Goal: Information Seeking & Learning: Learn about a topic

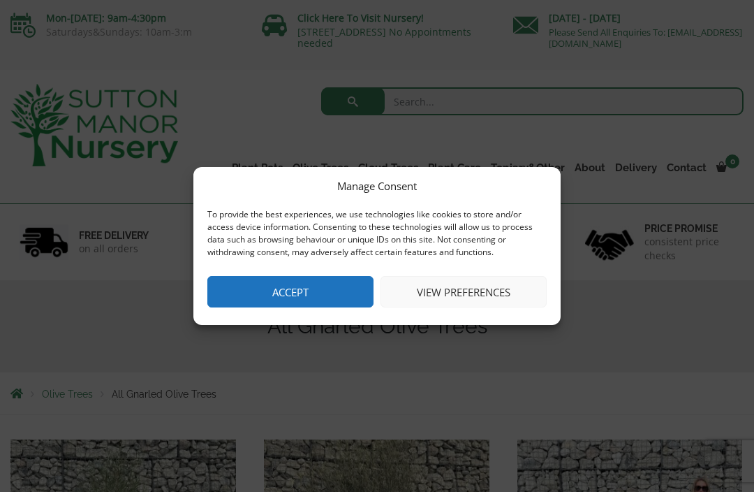
click at [322, 297] on button "Accept" at bounding box center [290, 291] width 166 height 31
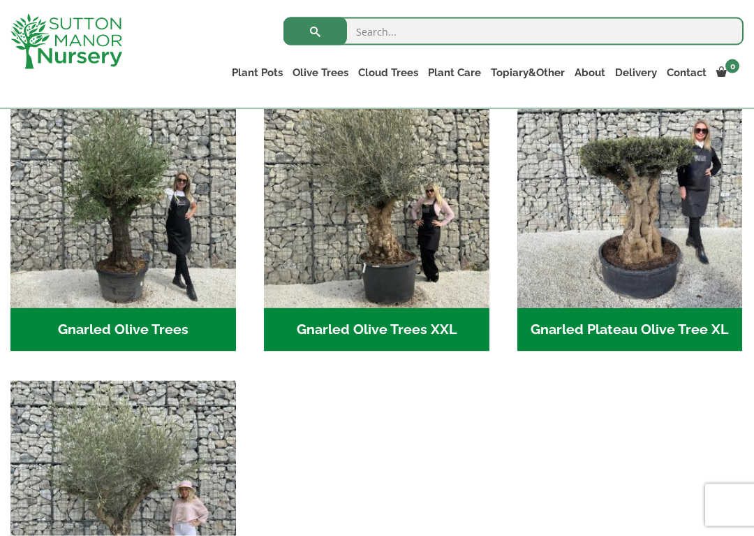
scroll to position [333, 0]
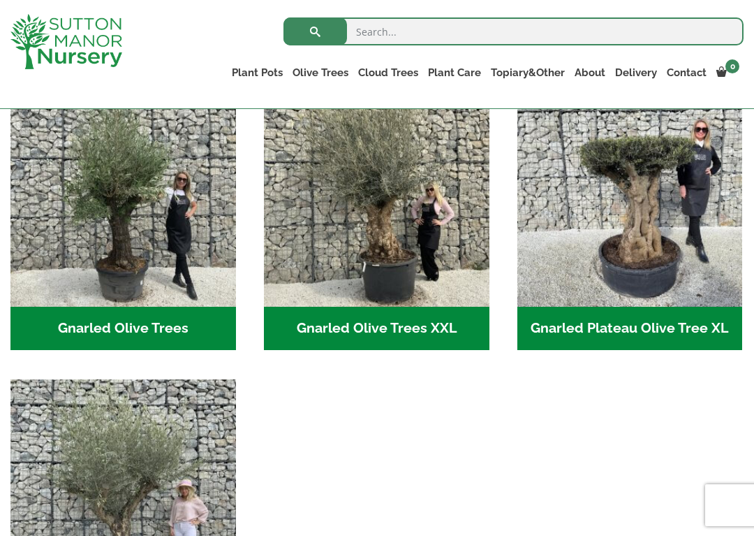
click at [141, 328] on h2 "Gnarled Olive Trees (127)" at bounding box center [123, 328] width 226 height 43
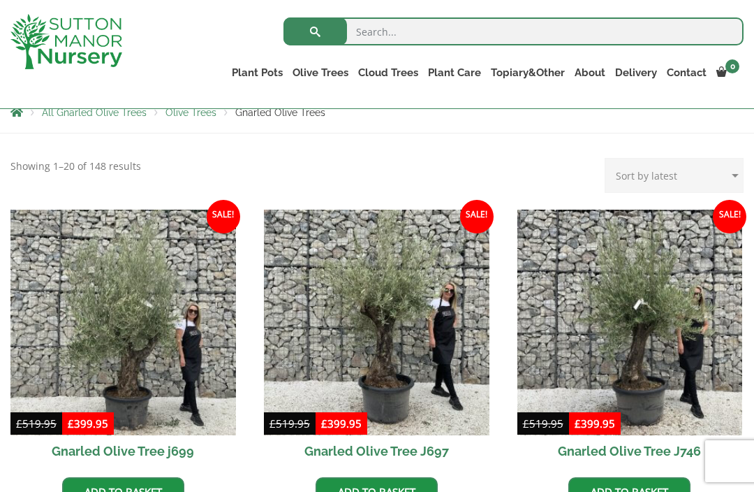
scroll to position [254, 0]
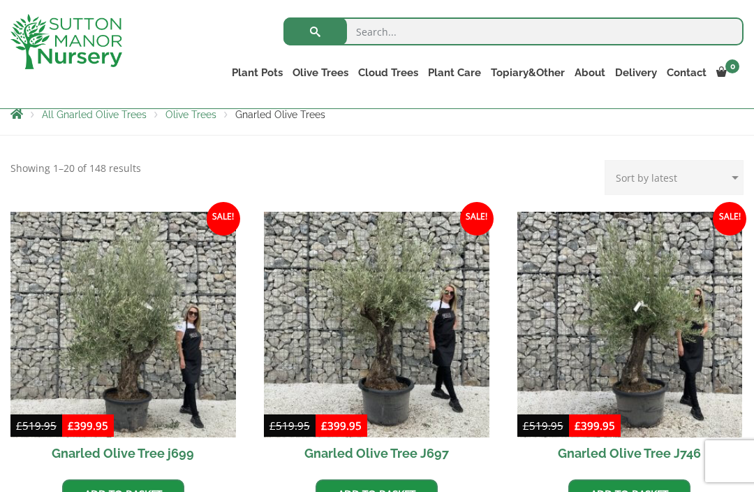
click at [0, 0] on link "Ligustrum Pom Poms" at bounding box center [0, 0] width 0 height 0
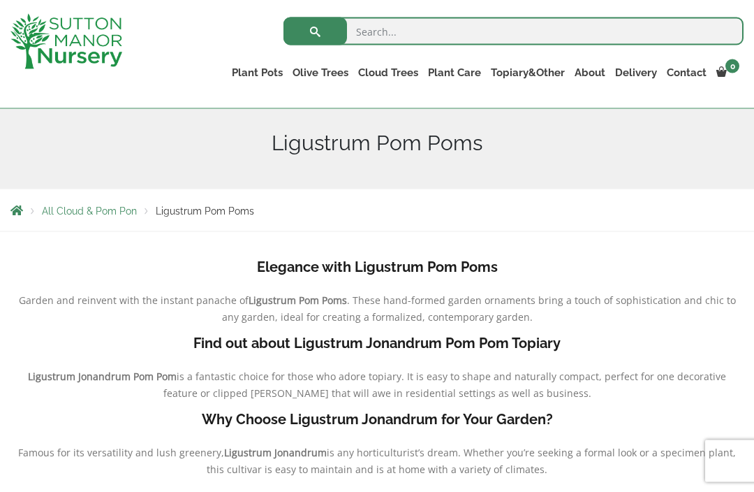
scroll to position [159, 0]
click at [0, 0] on link "Acers" at bounding box center [0, 0] width 0 height 0
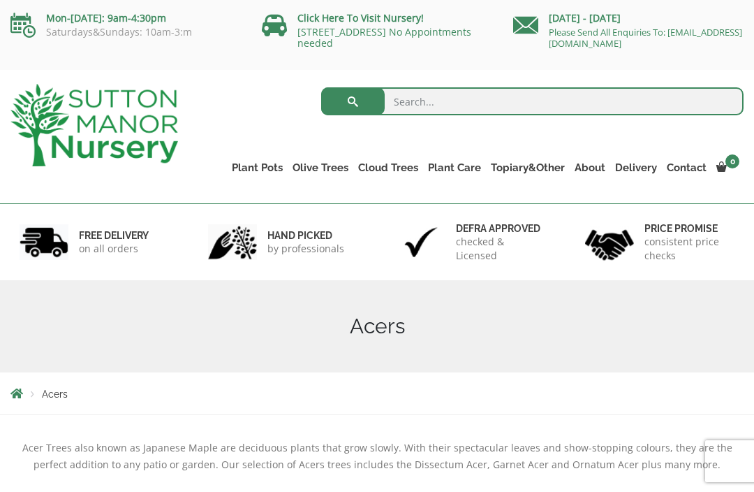
click at [0, 0] on link "Gnarled Olive Trees XXL" at bounding box center [0, 0] width 0 height 0
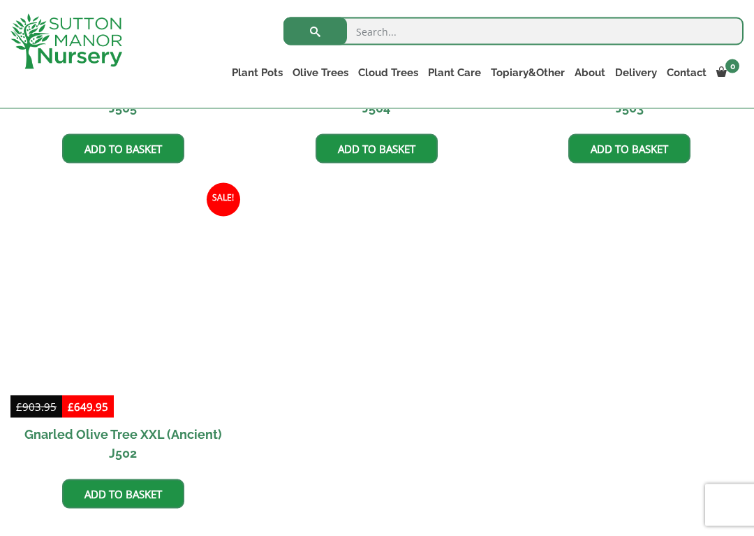
scroll to position [2346, 0]
